Goal: Find specific page/section: Find specific page/section

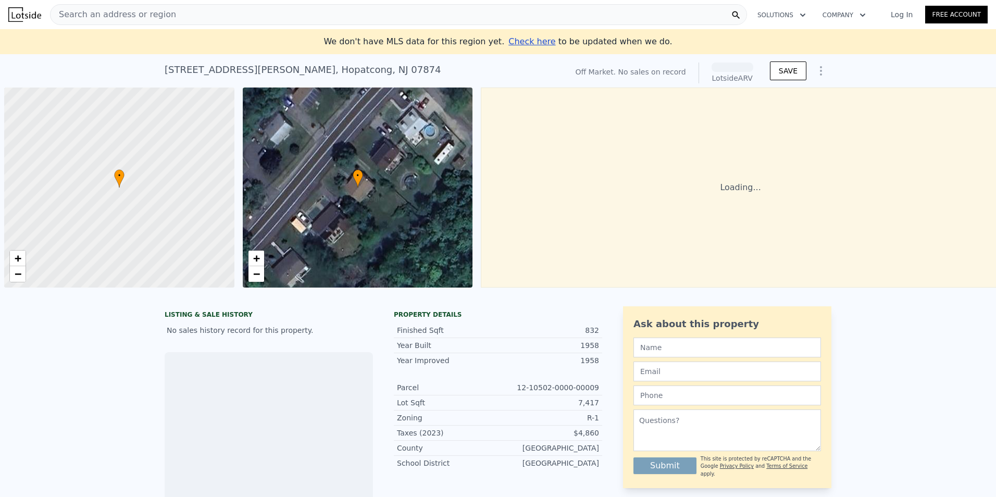
scroll to position [0, 4]
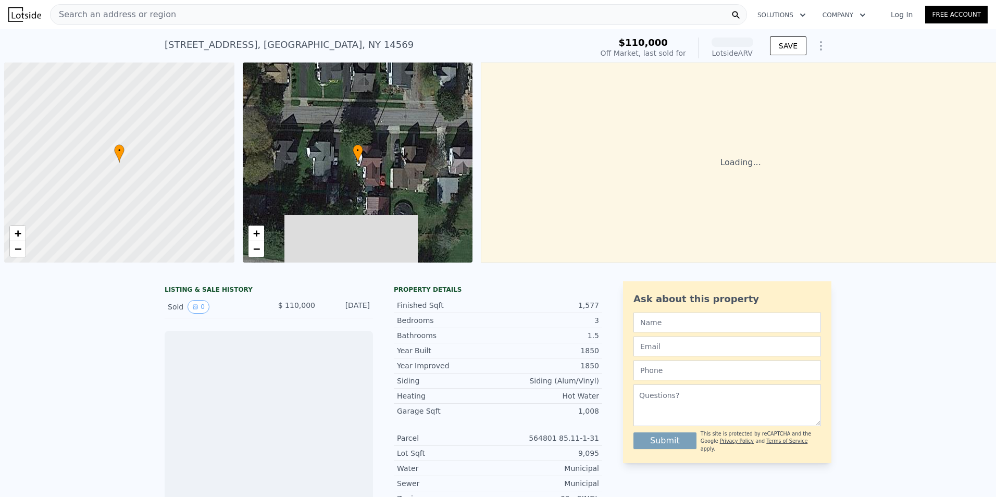
scroll to position [0, 4]
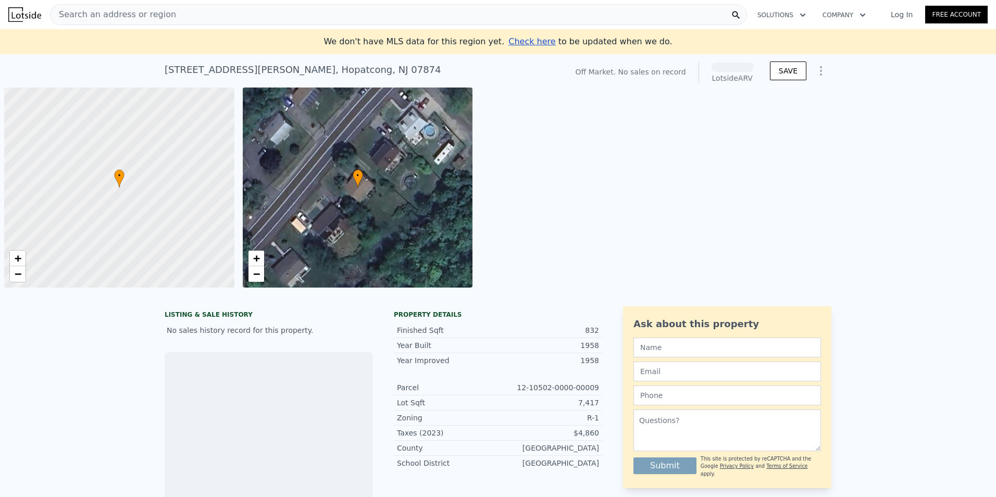
scroll to position [0, 4]
